Goal: Find specific page/section: Find specific page/section

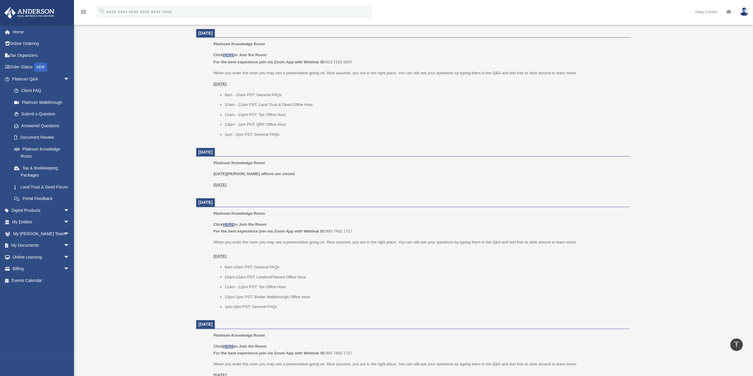
scroll to position [293, 0]
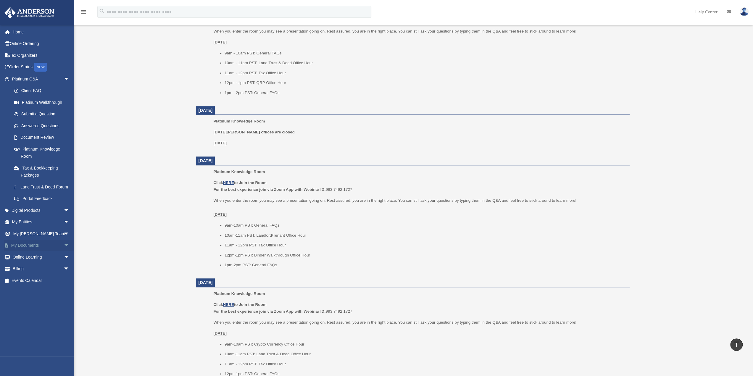
click at [64, 251] on span "arrow_drop_down" at bounding box center [70, 246] width 12 height 12
click at [23, 262] on link "Box" at bounding box center [43, 257] width 70 height 12
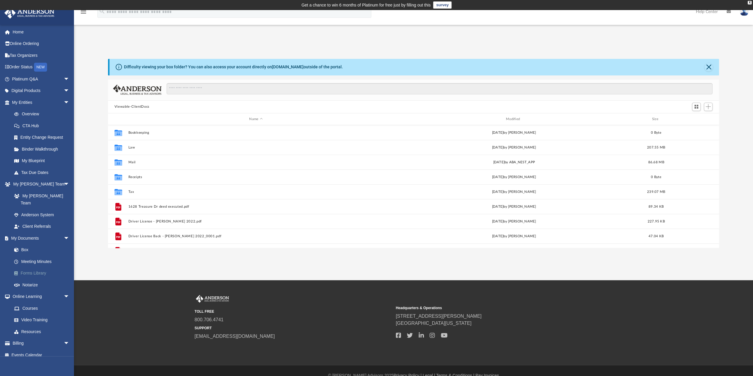
scroll to position [130, 606]
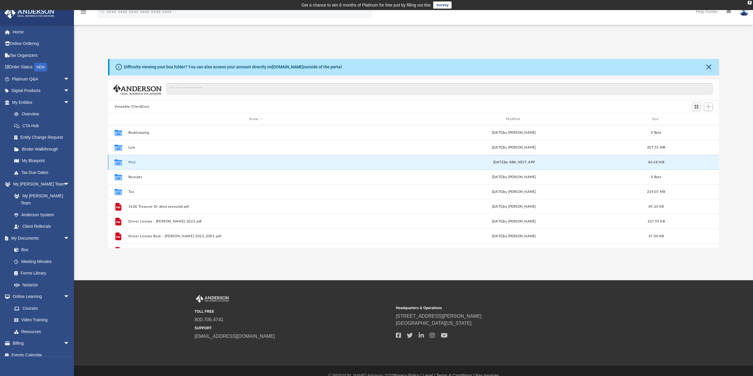
click at [133, 162] on button "Mail" at bounding box center [255, 162] width 255 height 4
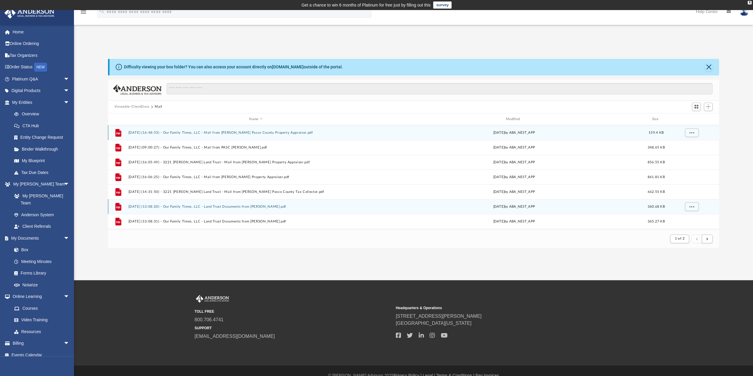
scroll to position [5, 5]
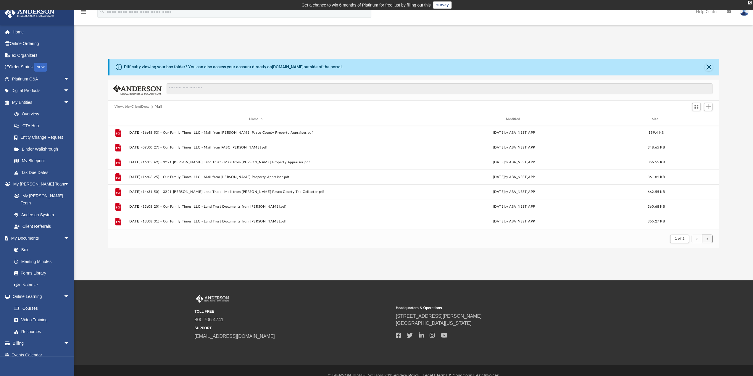
click at [705, 238] on button "submit" at bounding box center [707, 239] width 11 height 9
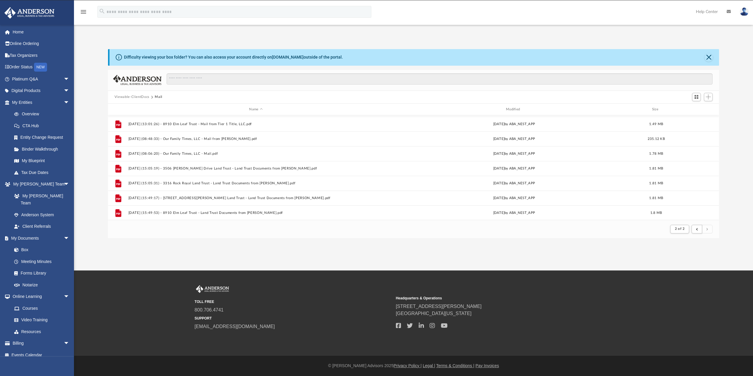
scroll to position [282, 0]
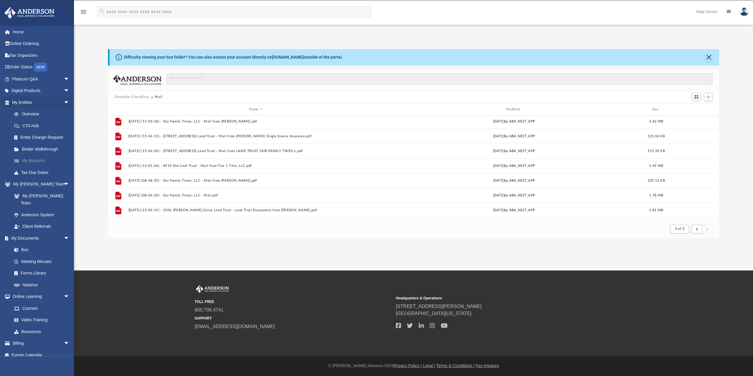
click at [41, 160] on link "My Blueprint" at bounding box center [43, 161] width 70 height 12
